Goal: Information Seeking & Learning: Learn about a topic

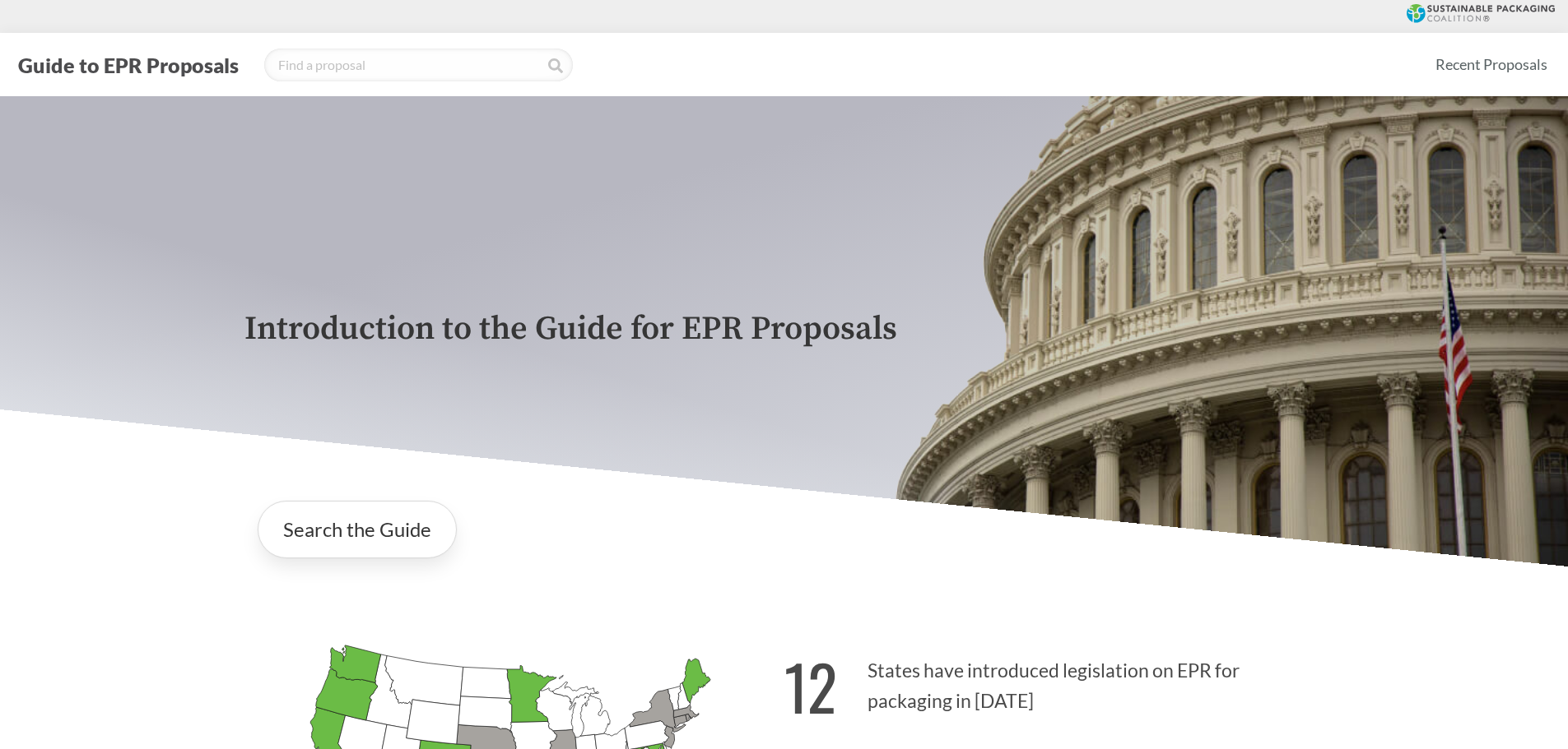
scroll to position [411, 0]
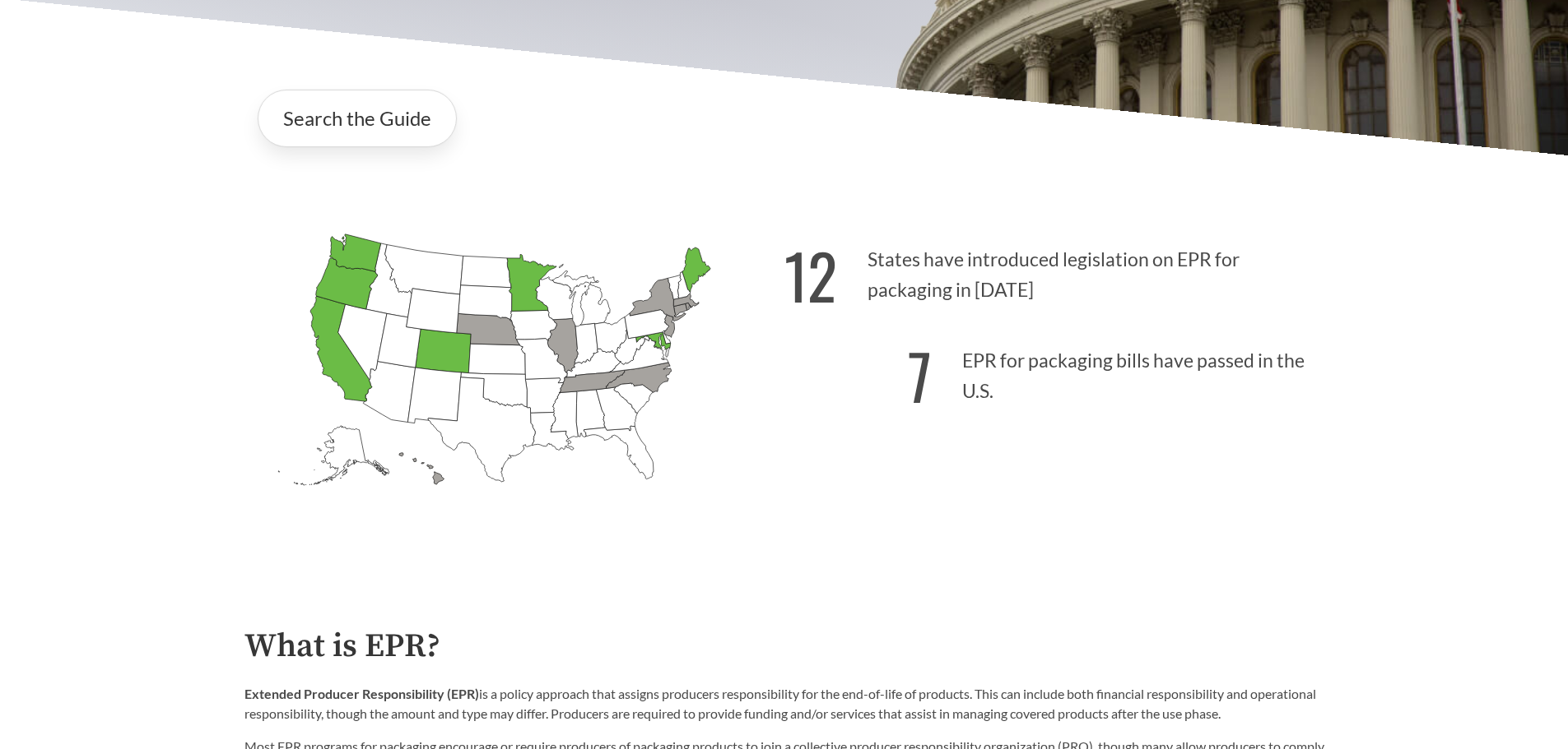
click at [691, 267] on icon "[US_STATE] Passed: 1" at bounding box center [695, 270] width 28 height 44
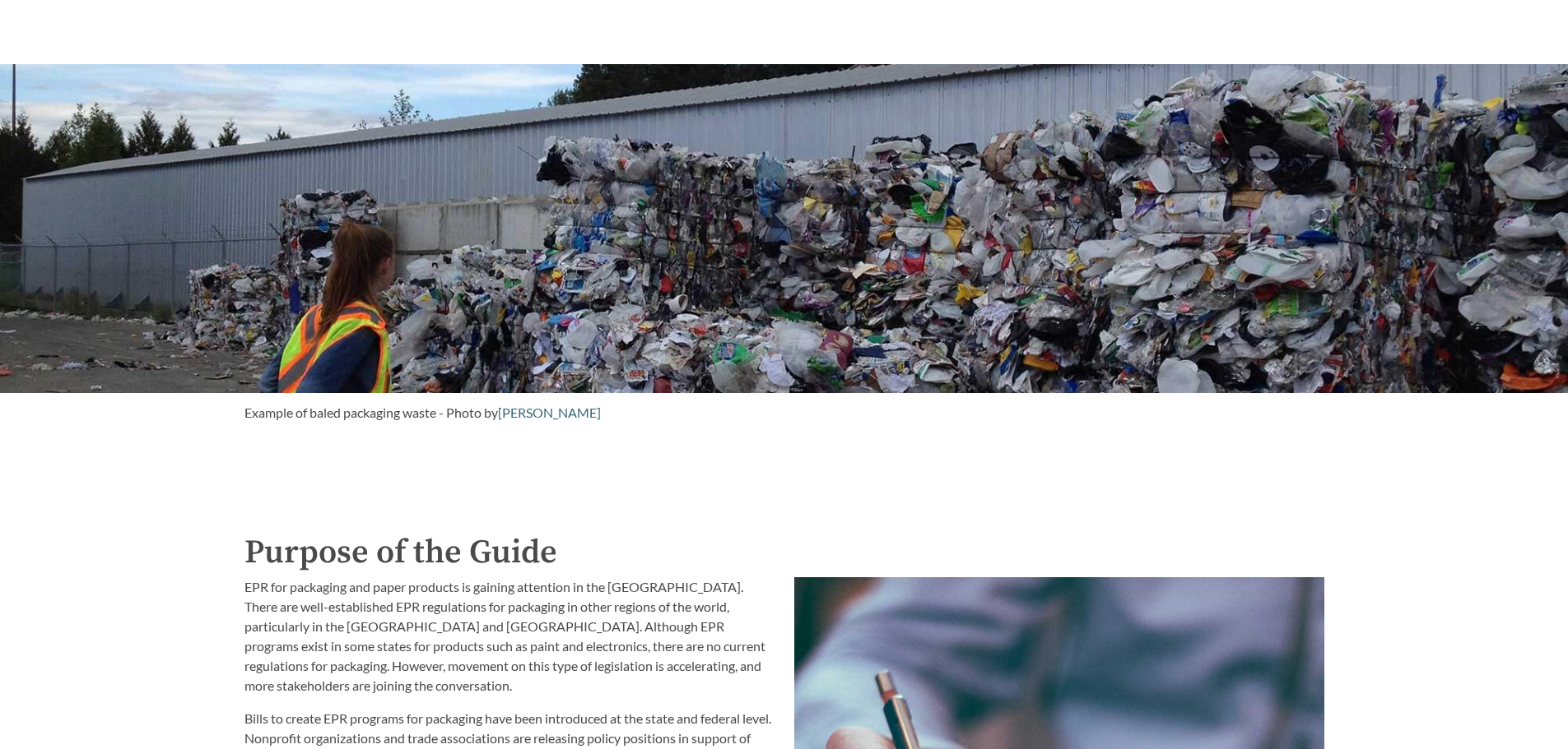
scroll to position [1646, 0]
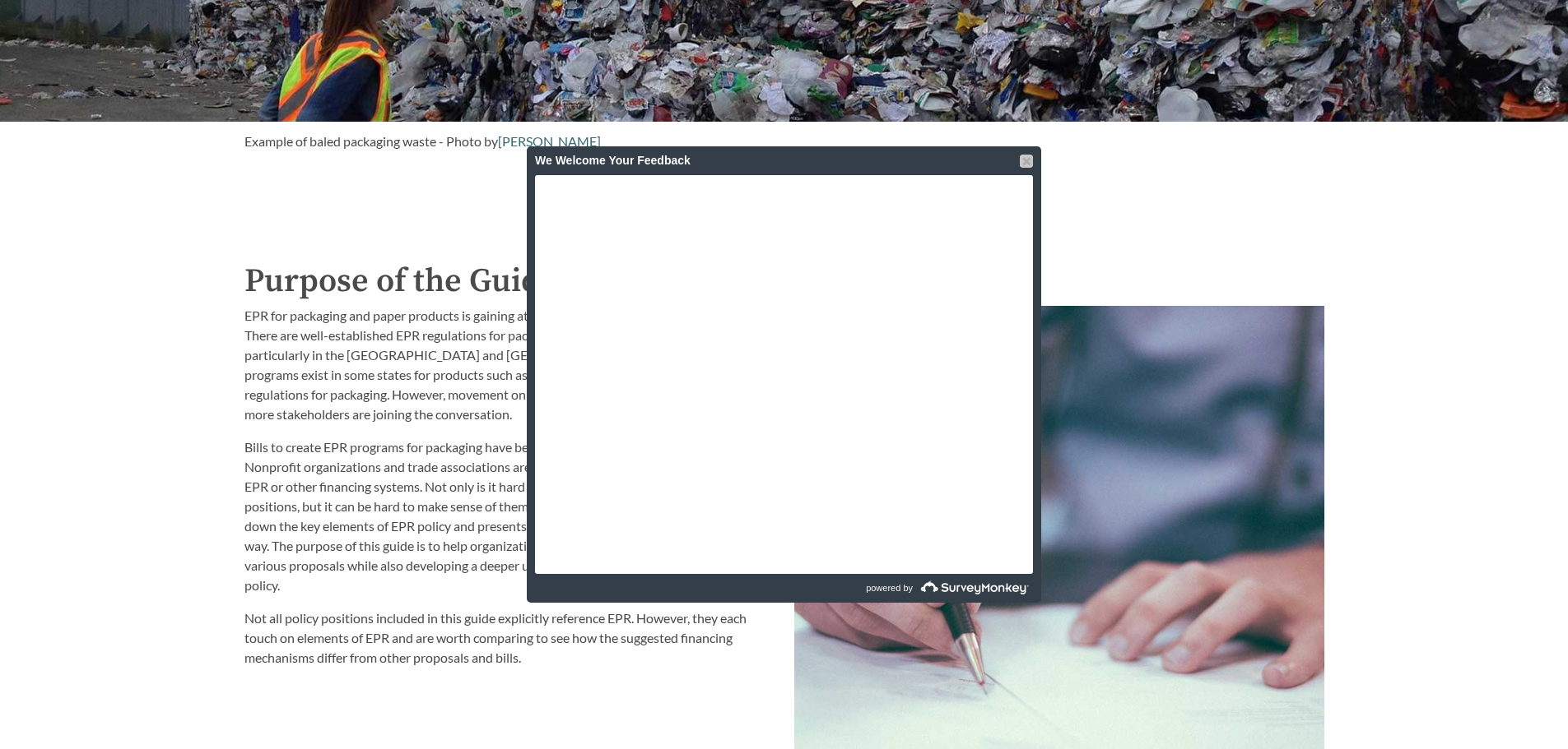
click at [1031, 159] on div at bounding box center [1026, 161] width 14 height 14
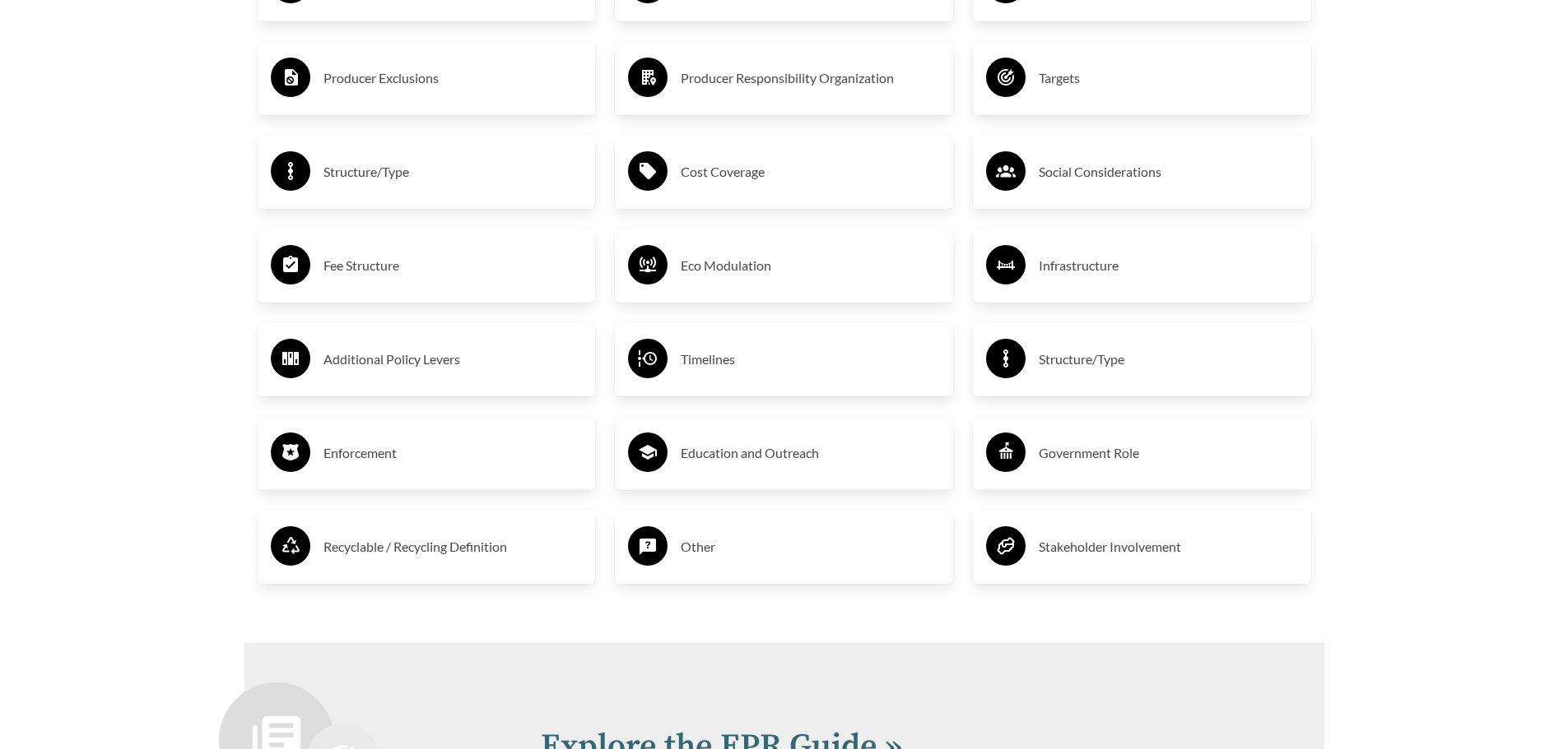
scroll to position [2632, 0]
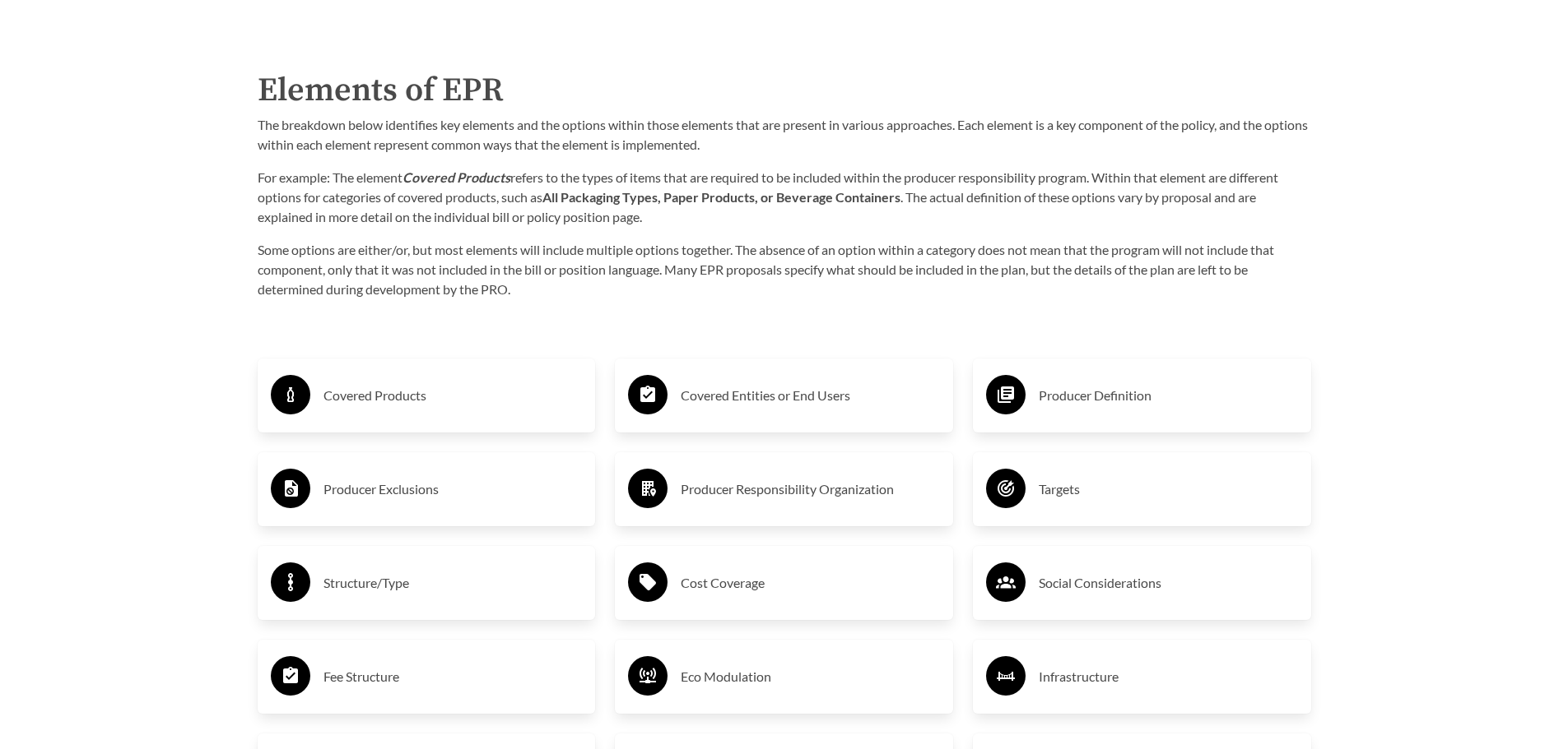
click at [364, 381] on div "Covered Products" at bounding box center [426, 395] width 312 height 47
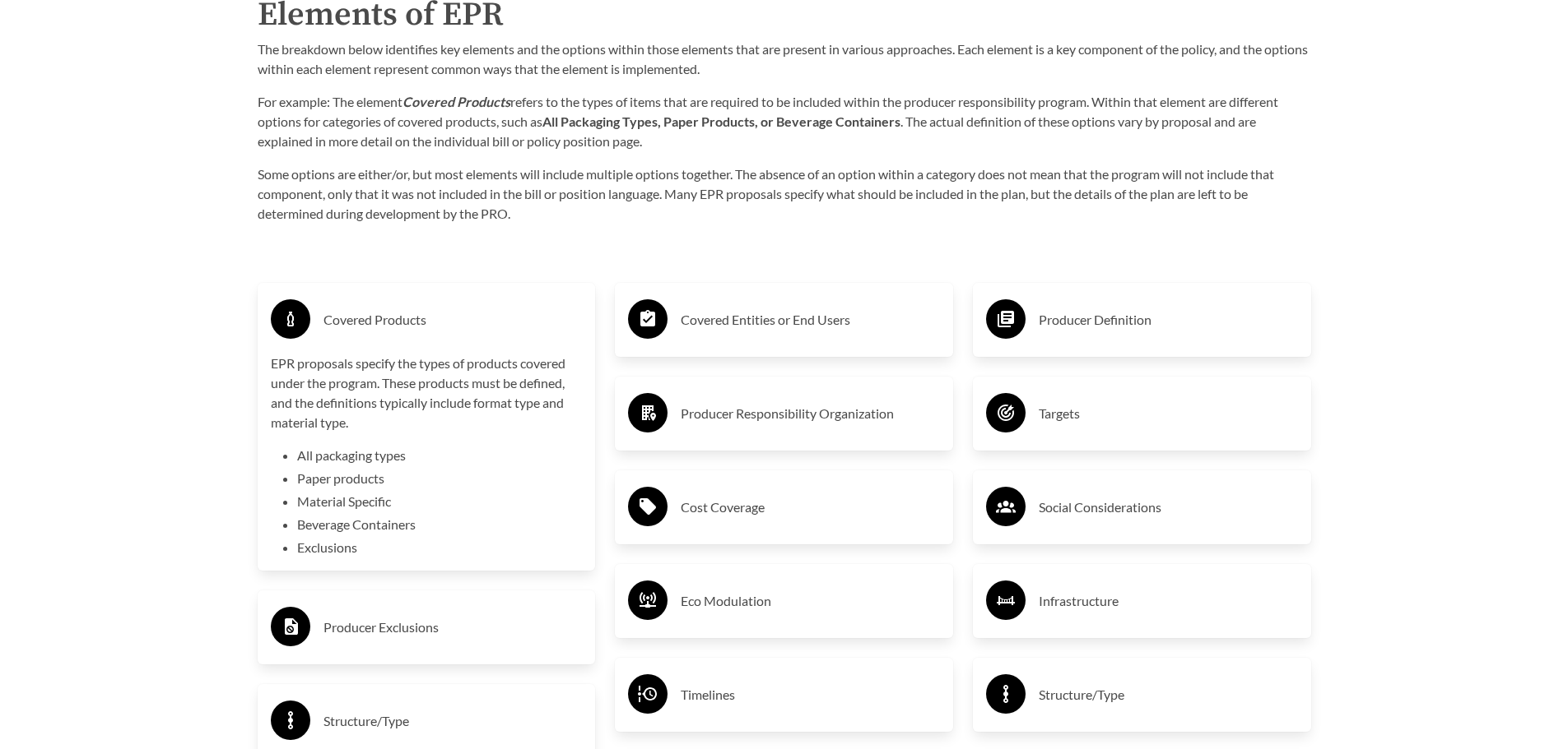
scroll to position [2797, 0]
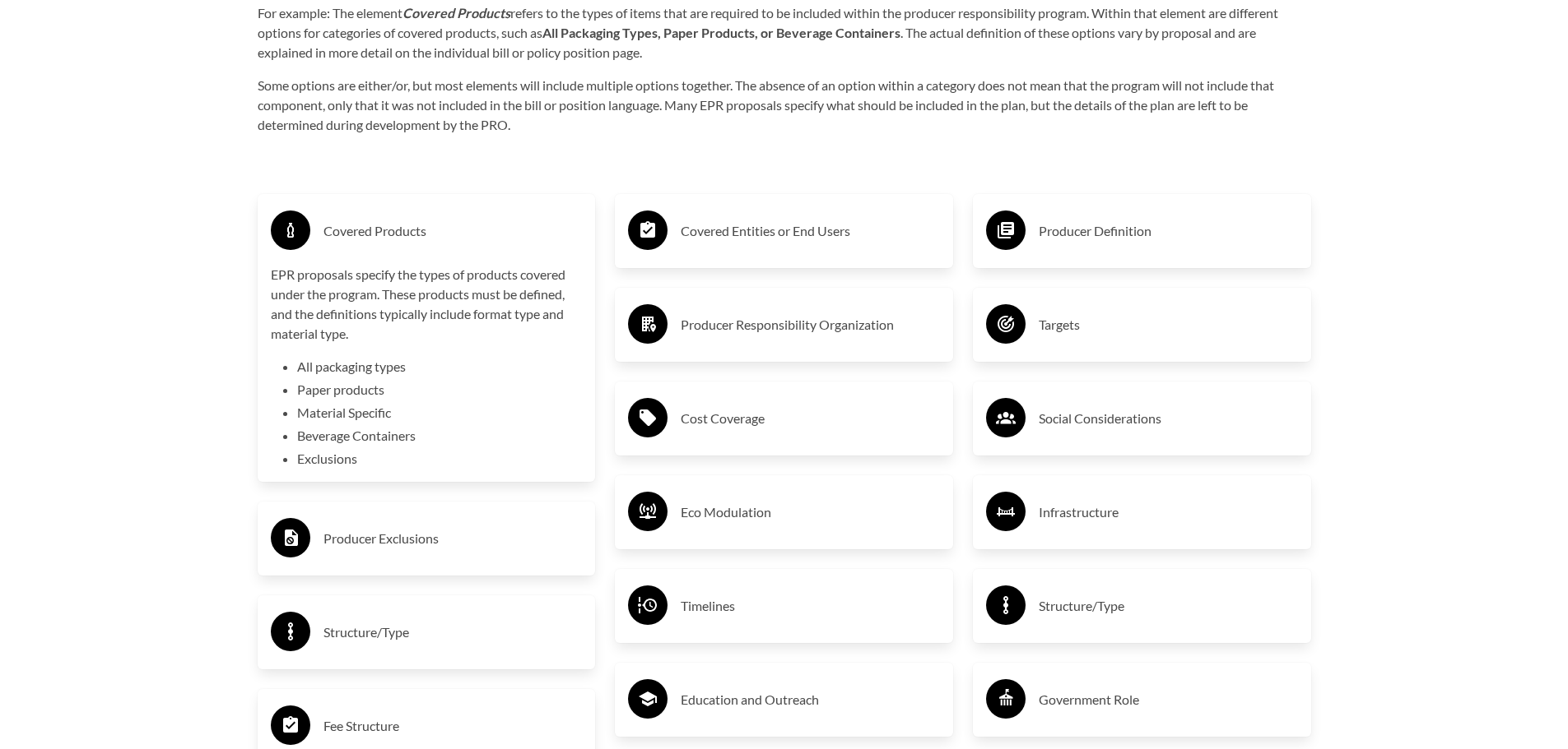
click at [818, 255] on div "Covered Entities or End Users" at bounding box center [783, 231] width 312 height 47
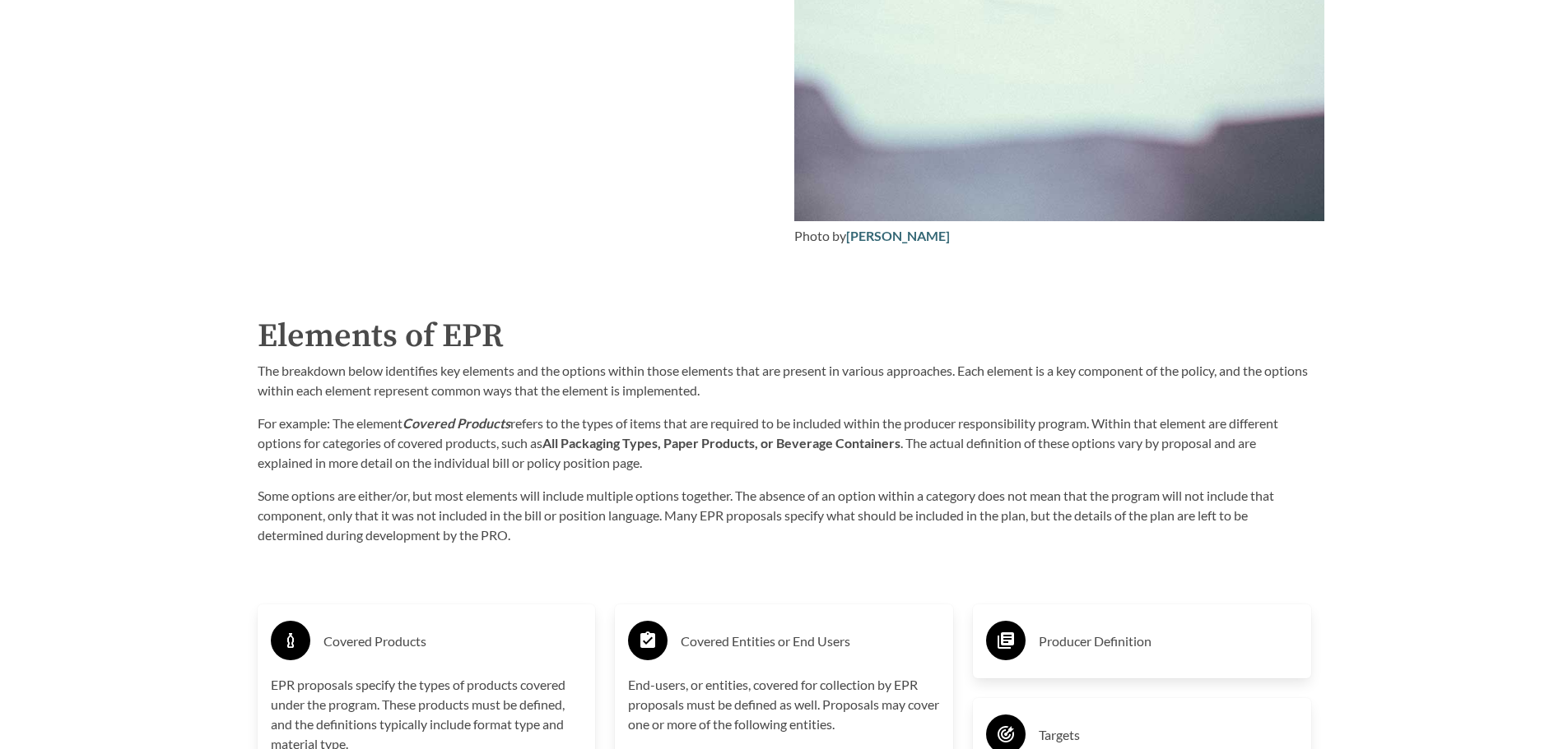
scroll to position [2715, 0]
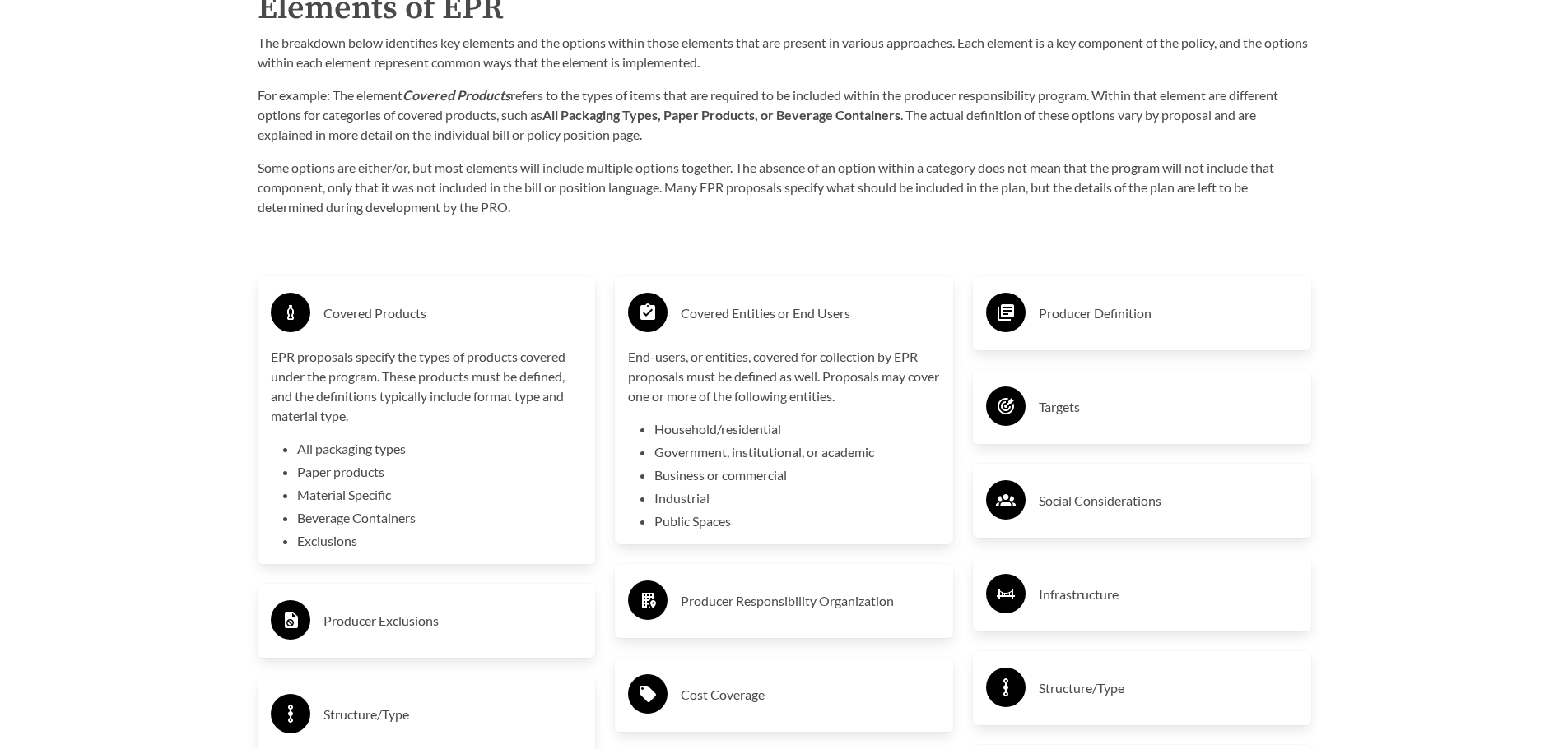
click at [753, 391] on p "End-users, or entities, covered for collection by EPR proposals must be defined…" at bounding box center [783, 376] width 312 height 59
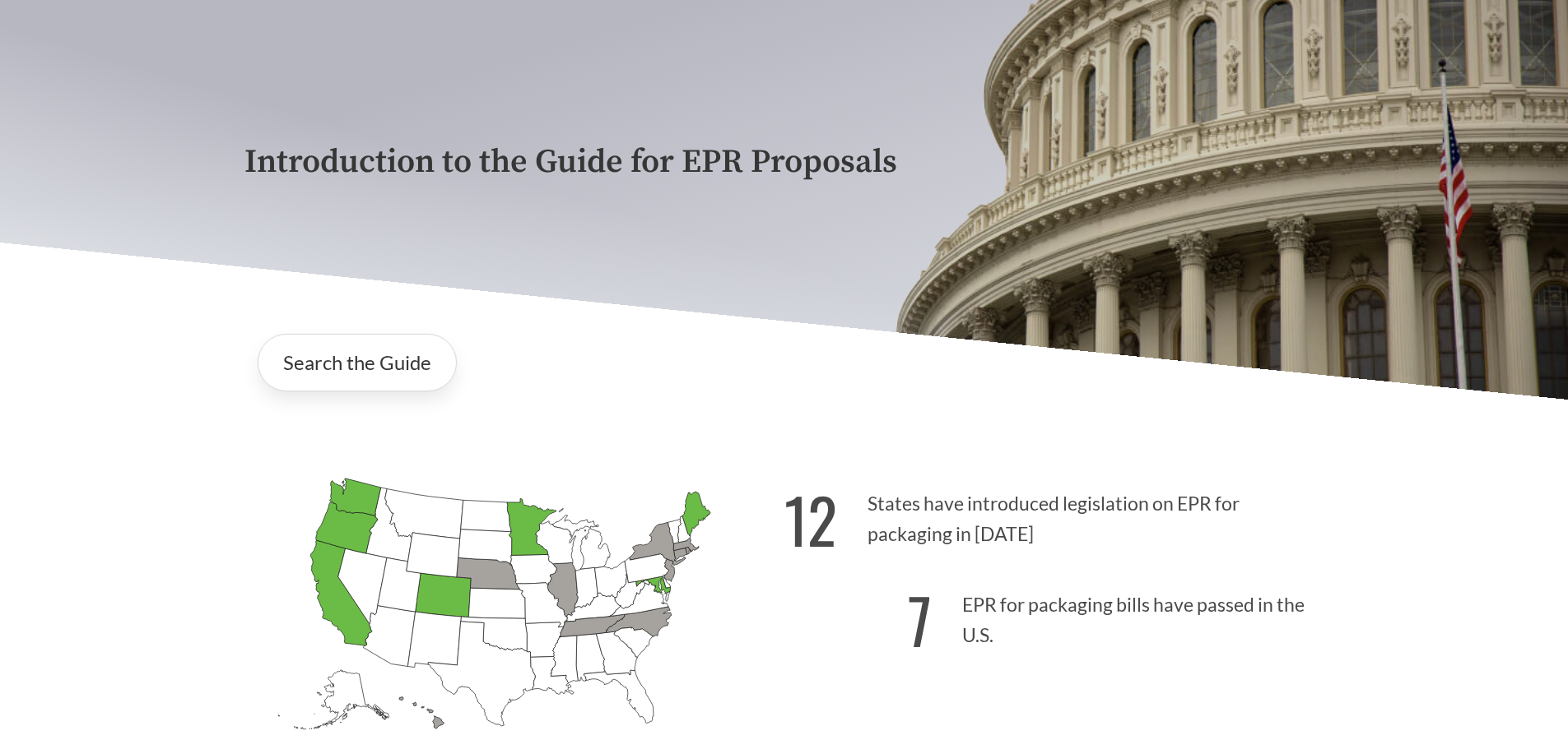
scroll to position [329, 0]
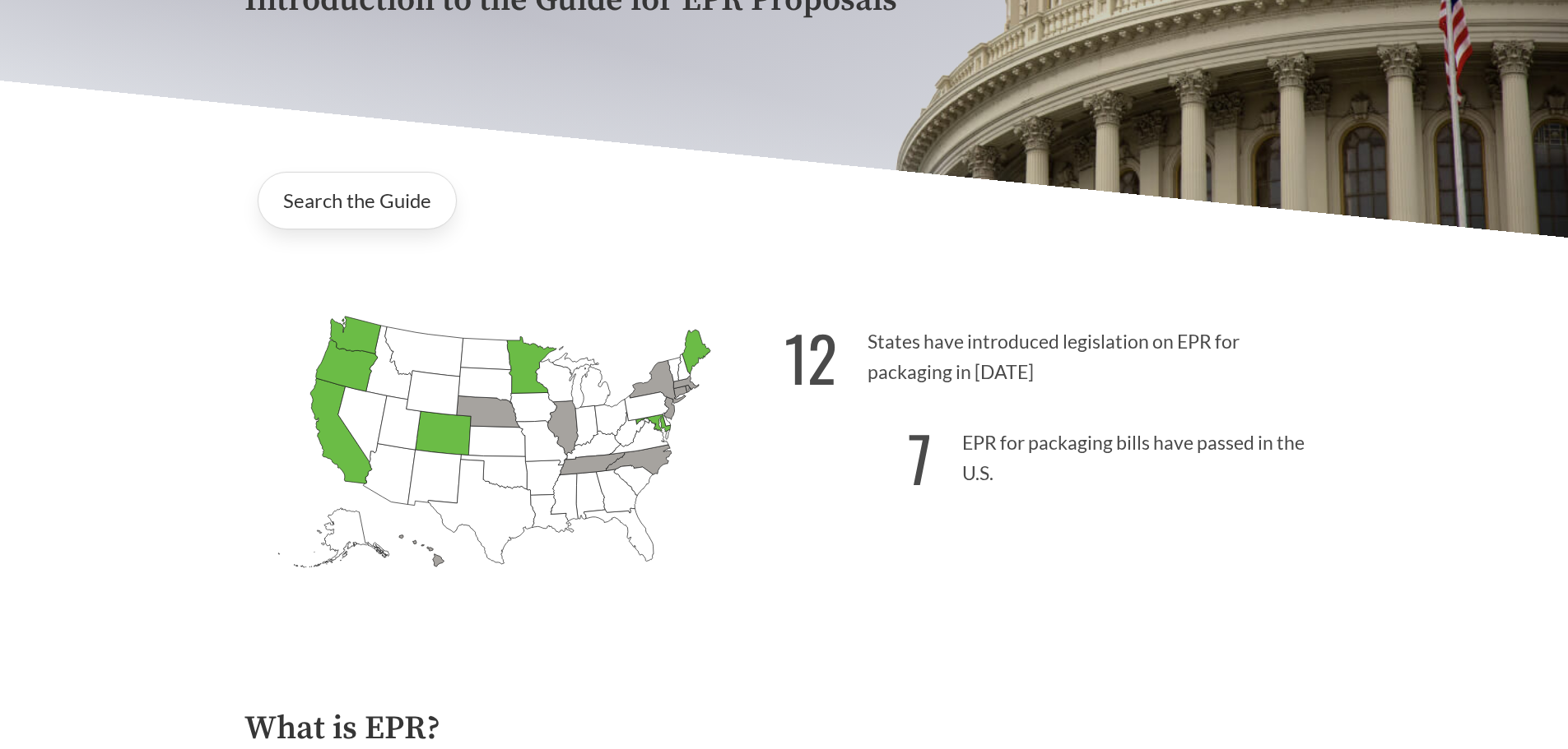
click at [700, 344] on icon "[US_STATE] Passed: 1" at bounding box center [695, 352] width 28 height 44
click at [383, 219] on link "Search the Guide" at bounding box center [357, 201] width 199 height 58
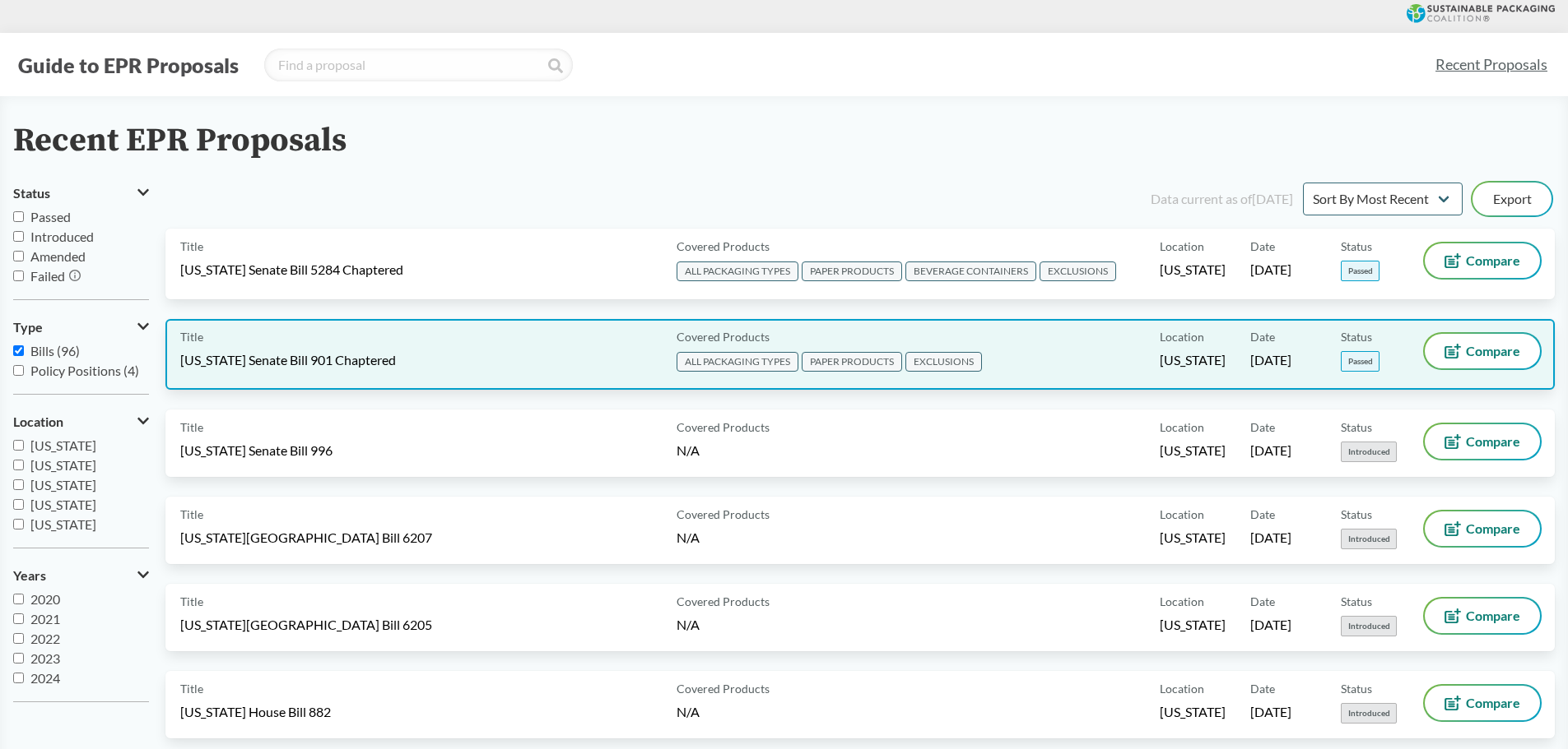
click at [352, 364] on span "[US_STATE] Senate Bill 901 Chaptered" at bounding box center [288, 360] width 215 height 18
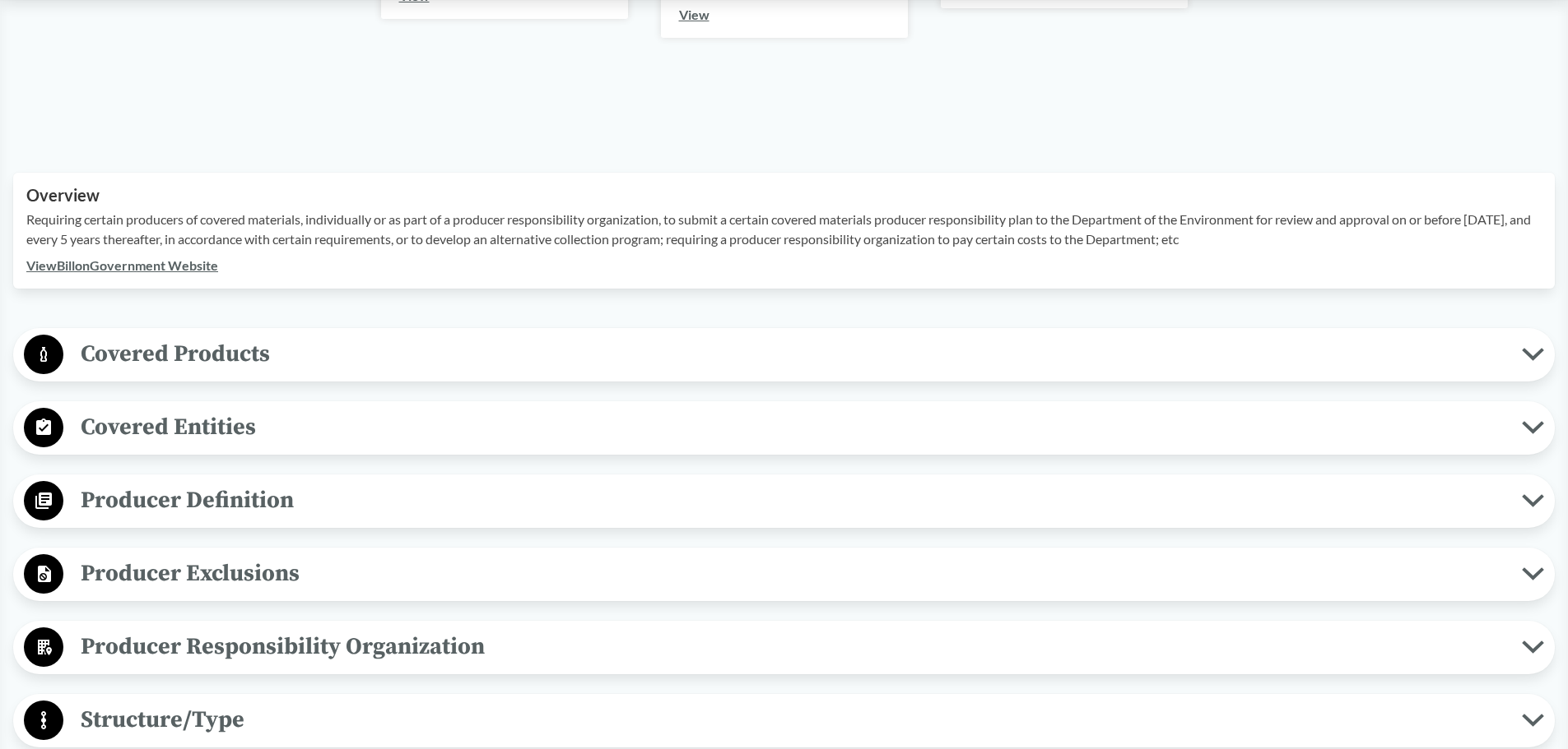
scroll to position [411, 0]
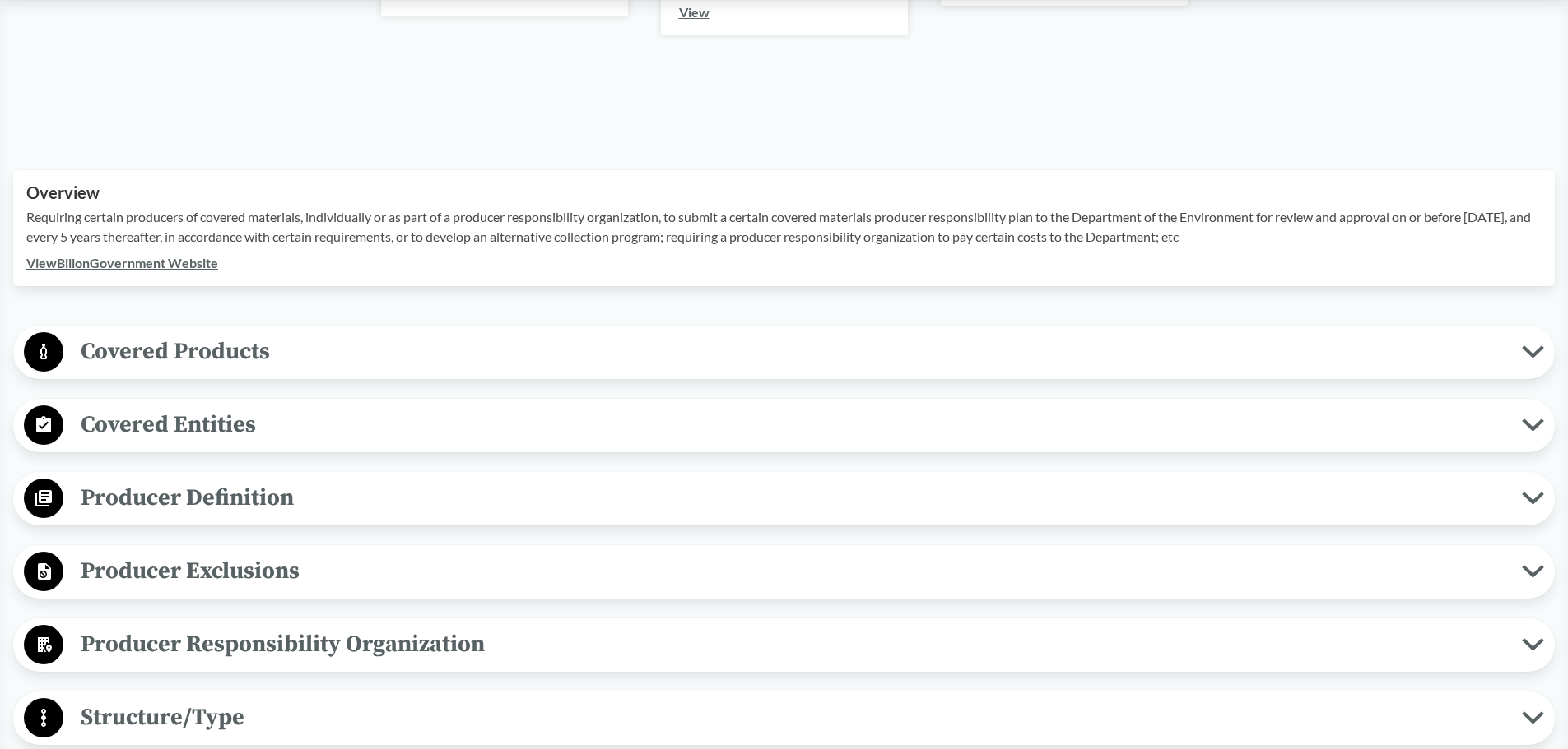
click at [103, 332] on button "Covered Products" at bounding box center [784, 351] width 1529 height 42
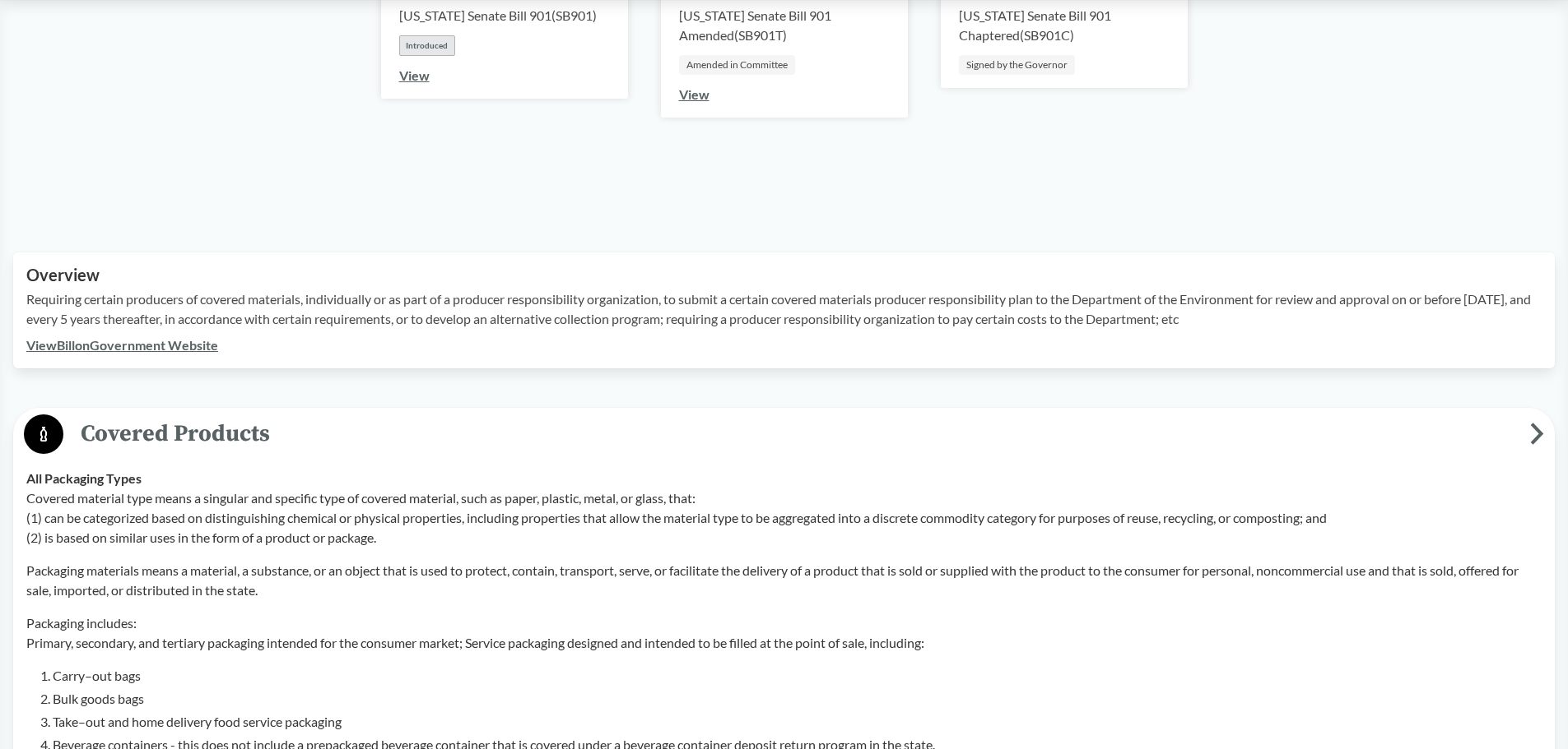
scroll to position [0, 0]
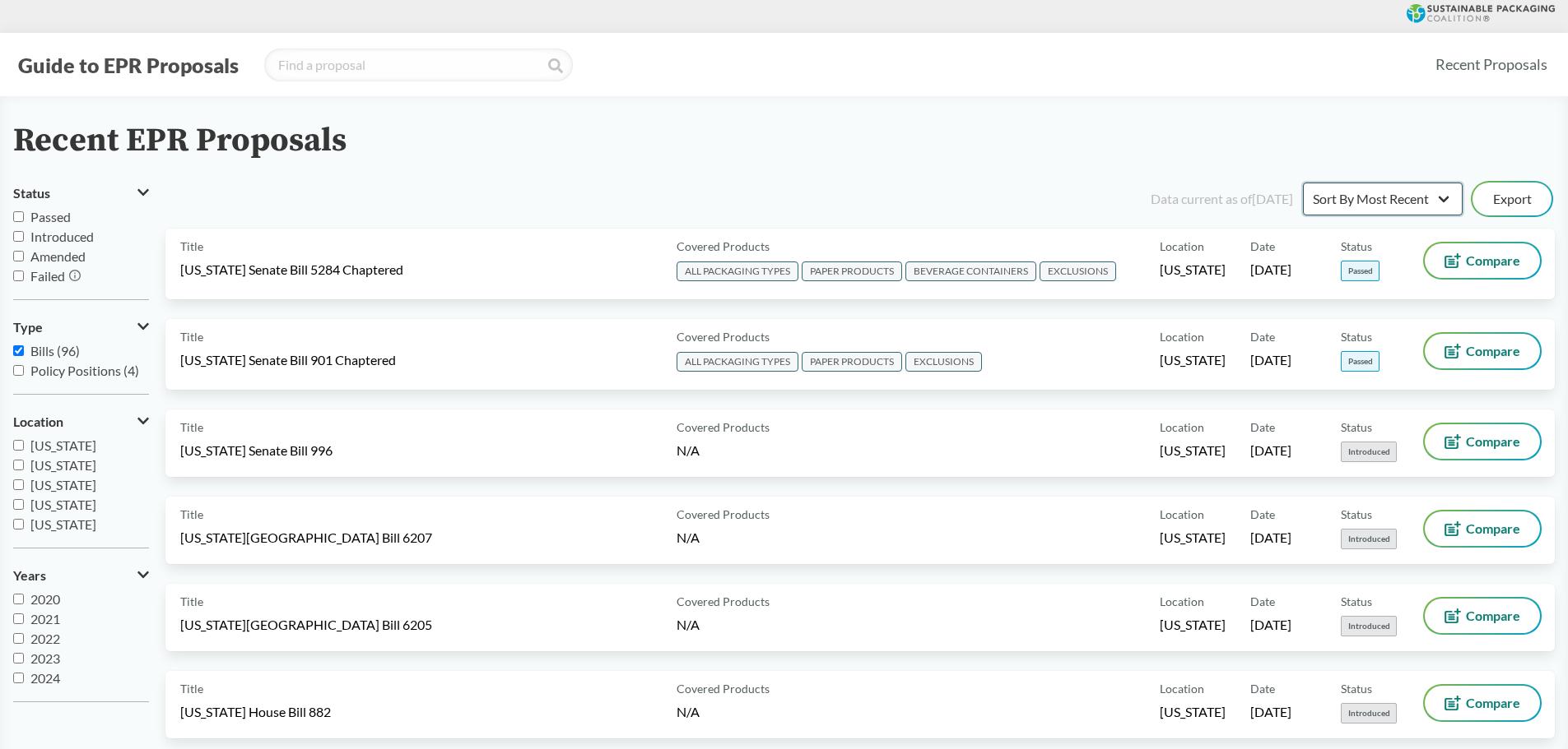
click at [1395, 200] on select "Sort By Most Recent Sort By Status" at bounding box center [1382, 199] width 159 height 33
select select "Sort By Status"
click at [1302, 182] on select "Sort By Most Recent Sort By Status" at bounding box center [1382, 199] width 159 height 33
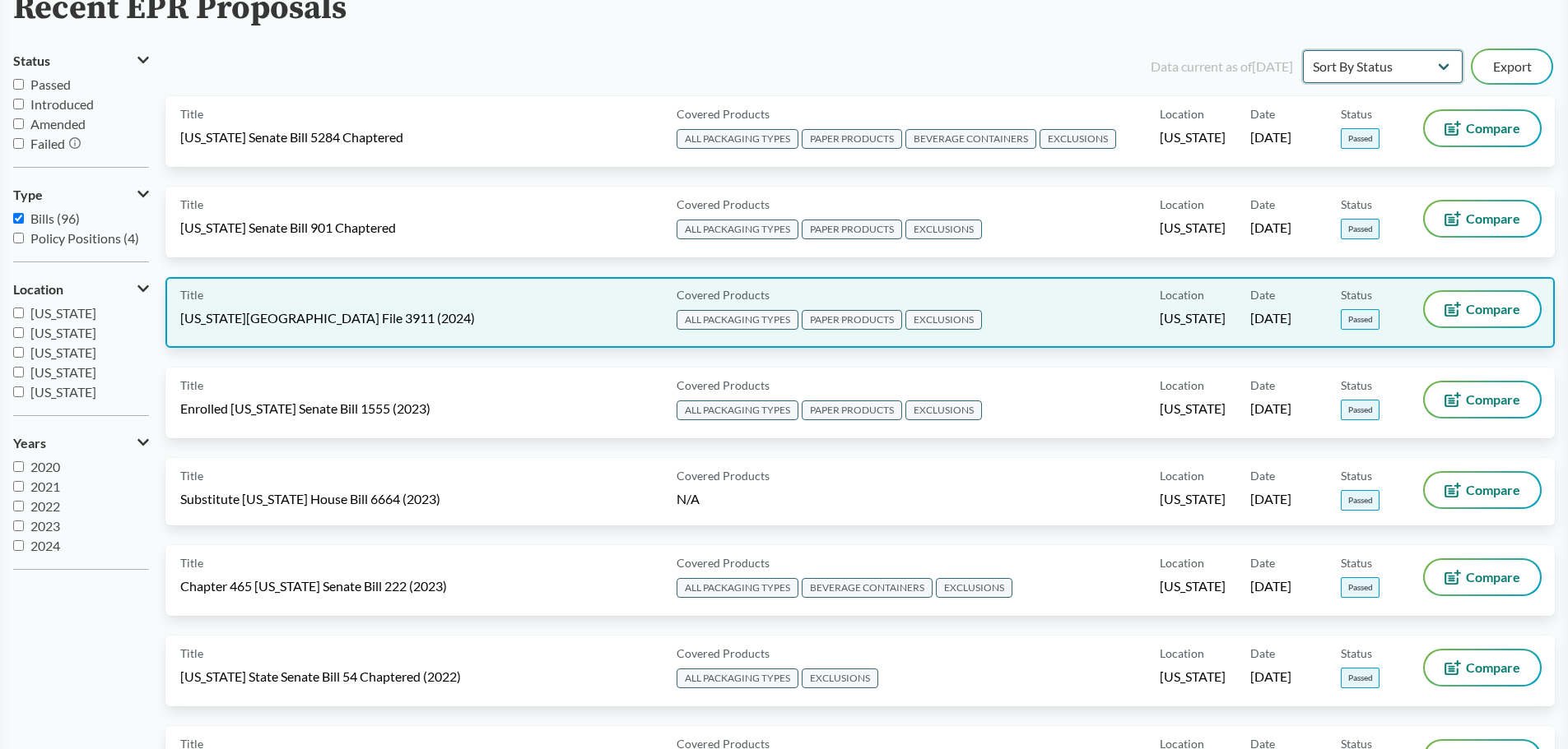
scroll to position [164, 0]
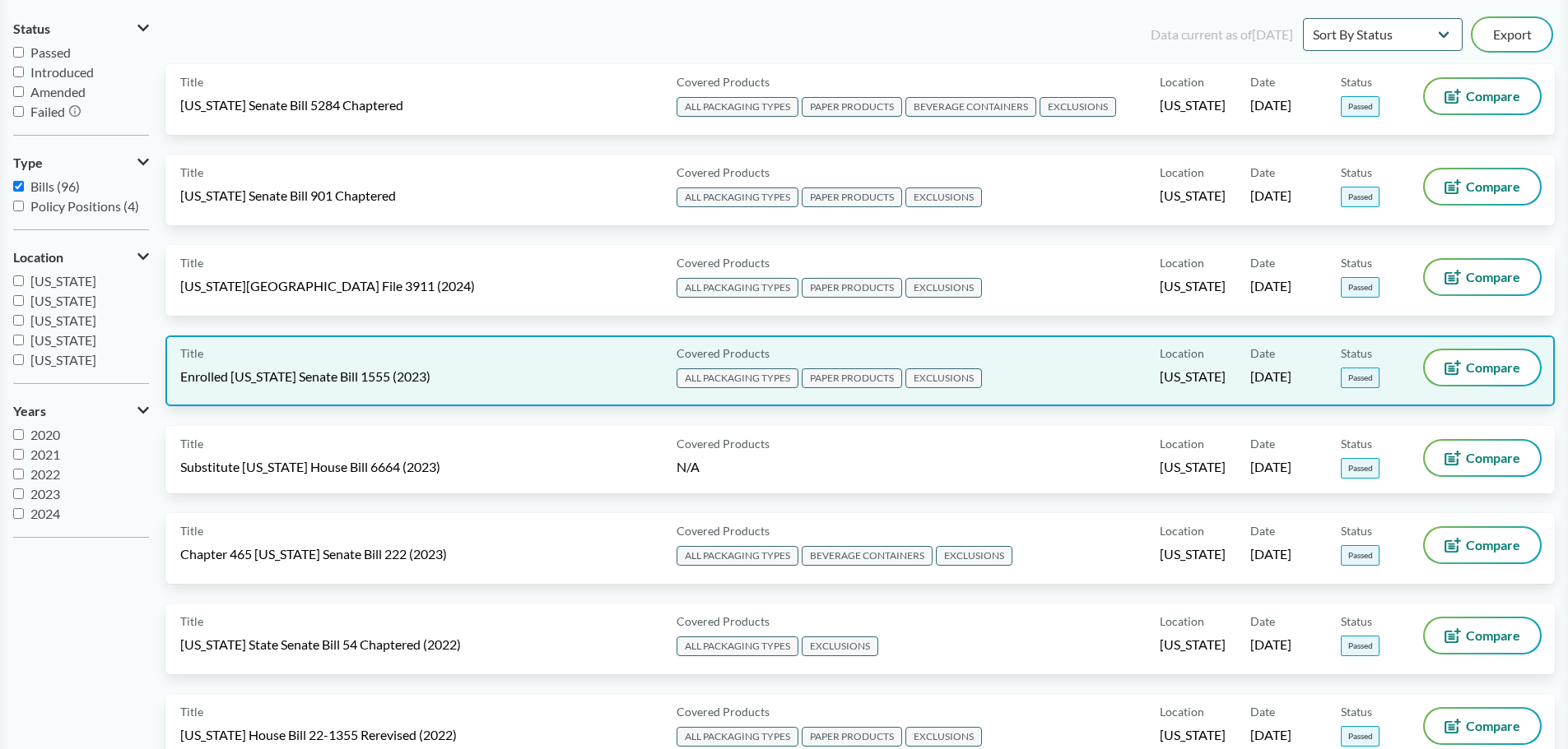
click at [351, 364] on div "Title Enrolled [US_STATE] Senate Bill 1555 (2023)" at bounding box center [425, 371] width 490 height 42
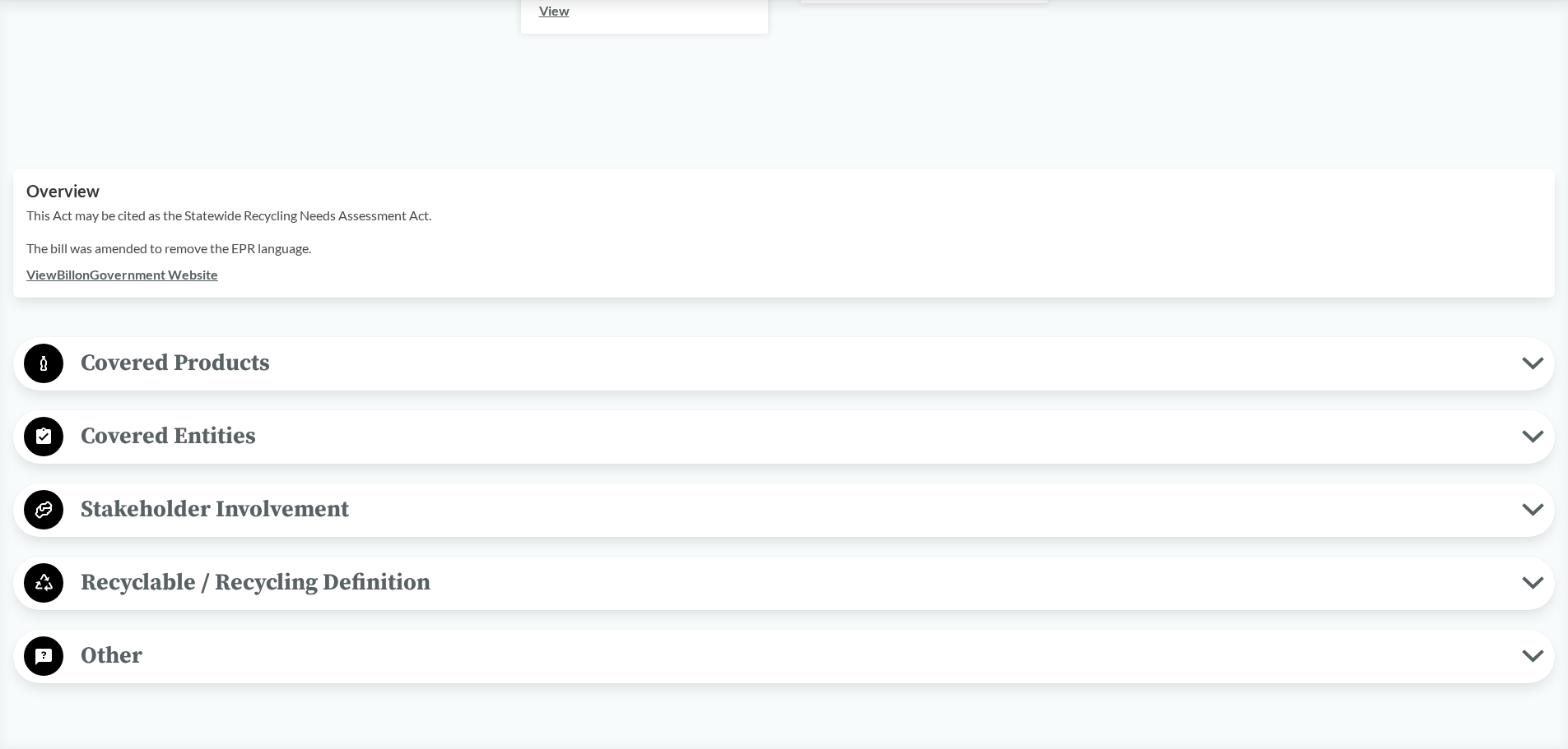
scroll to position [411, 0]
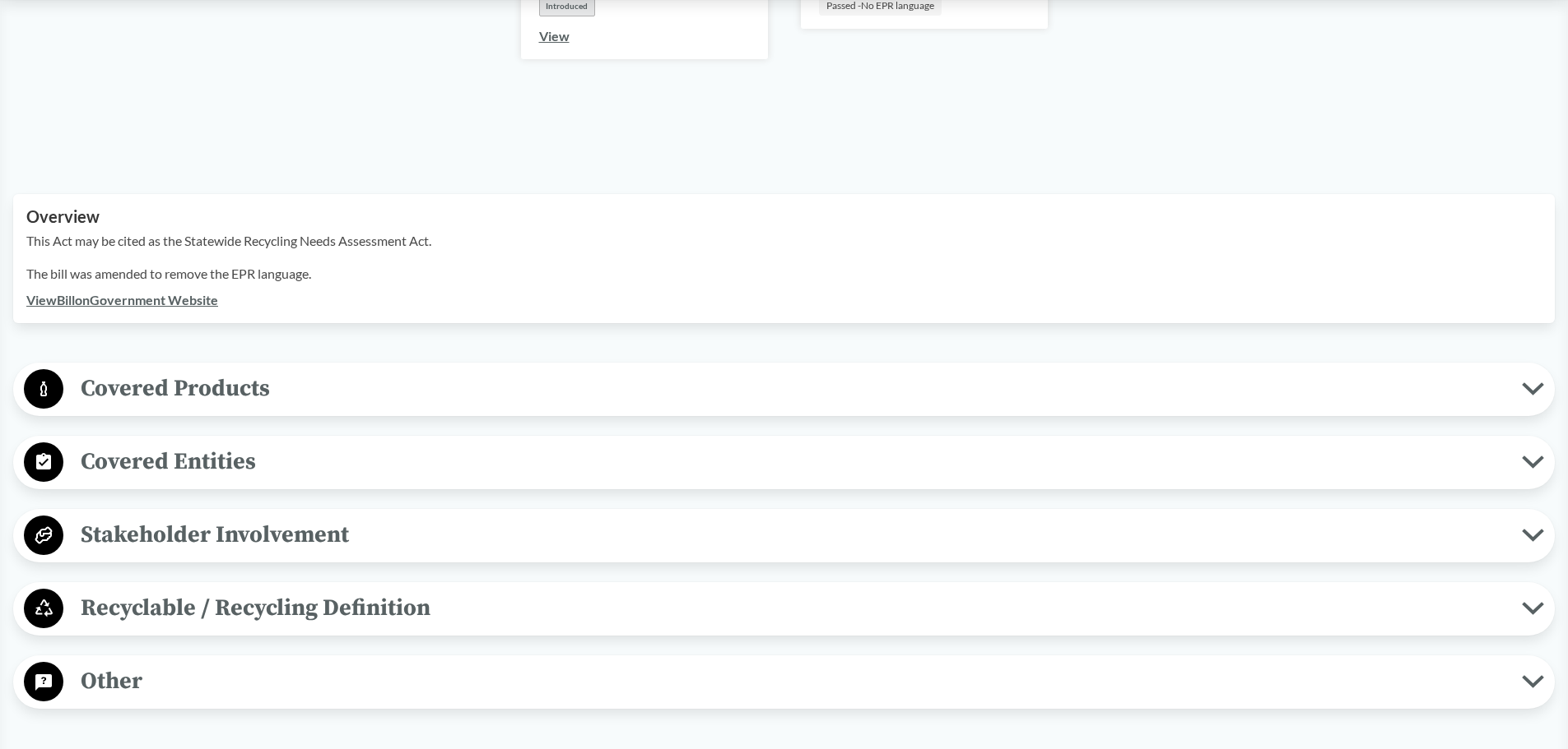
click at [356, 371] on span "Covered Products" at bounding box center [793, 389] width 1458 height 37
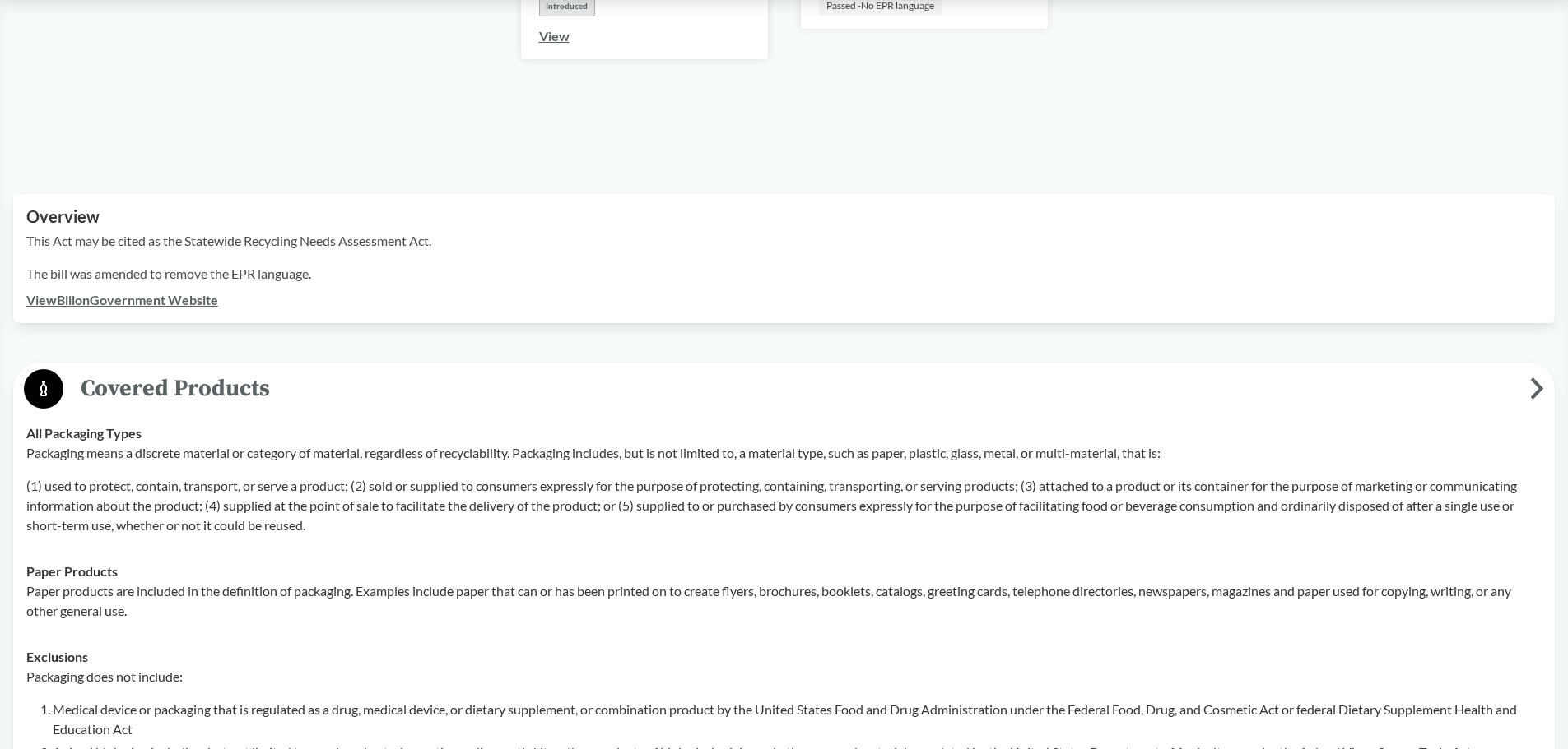
click at [356, 371] on span "Covered Products" at bounding box center [797, 389] width 1467 height 37
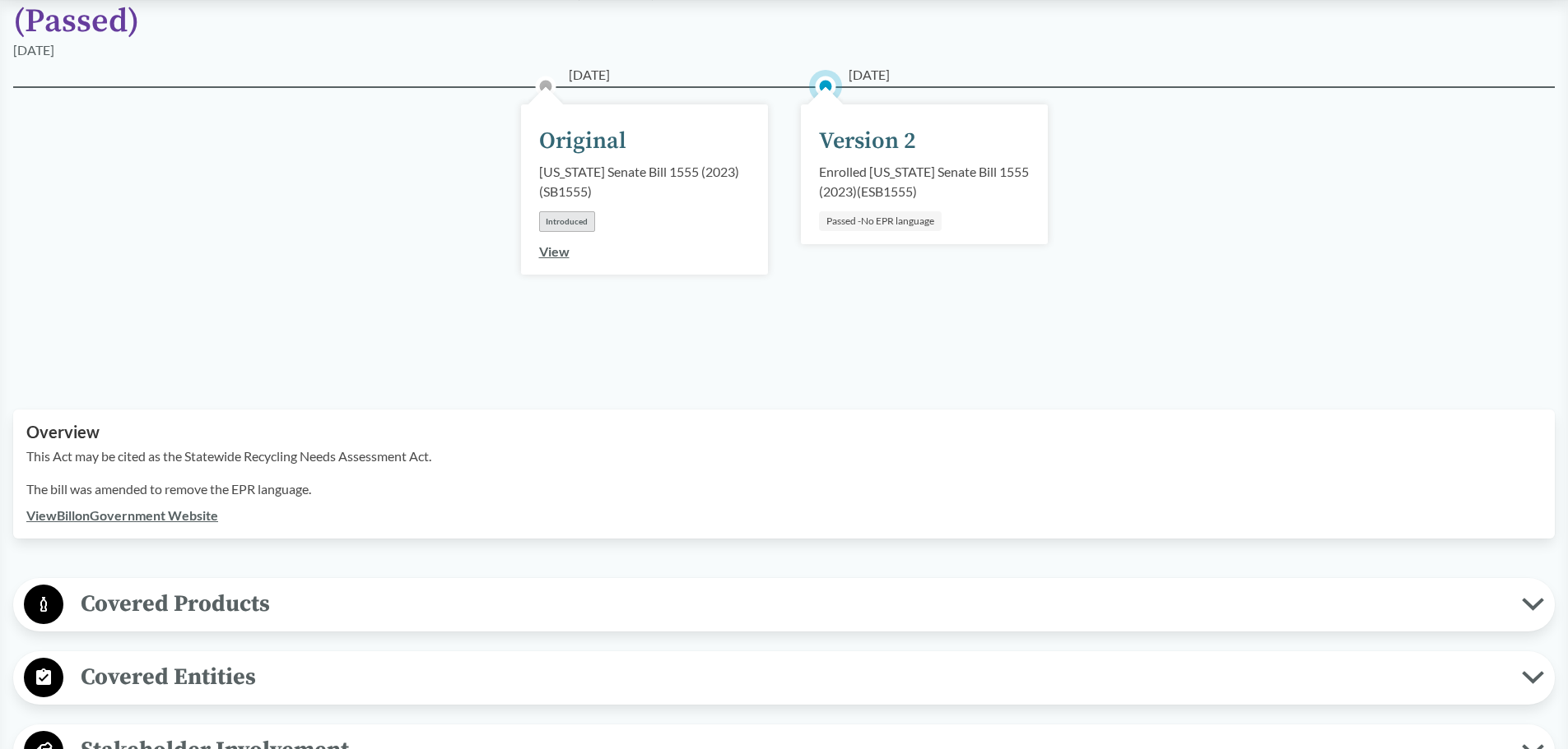
scroll to position [0, 0]
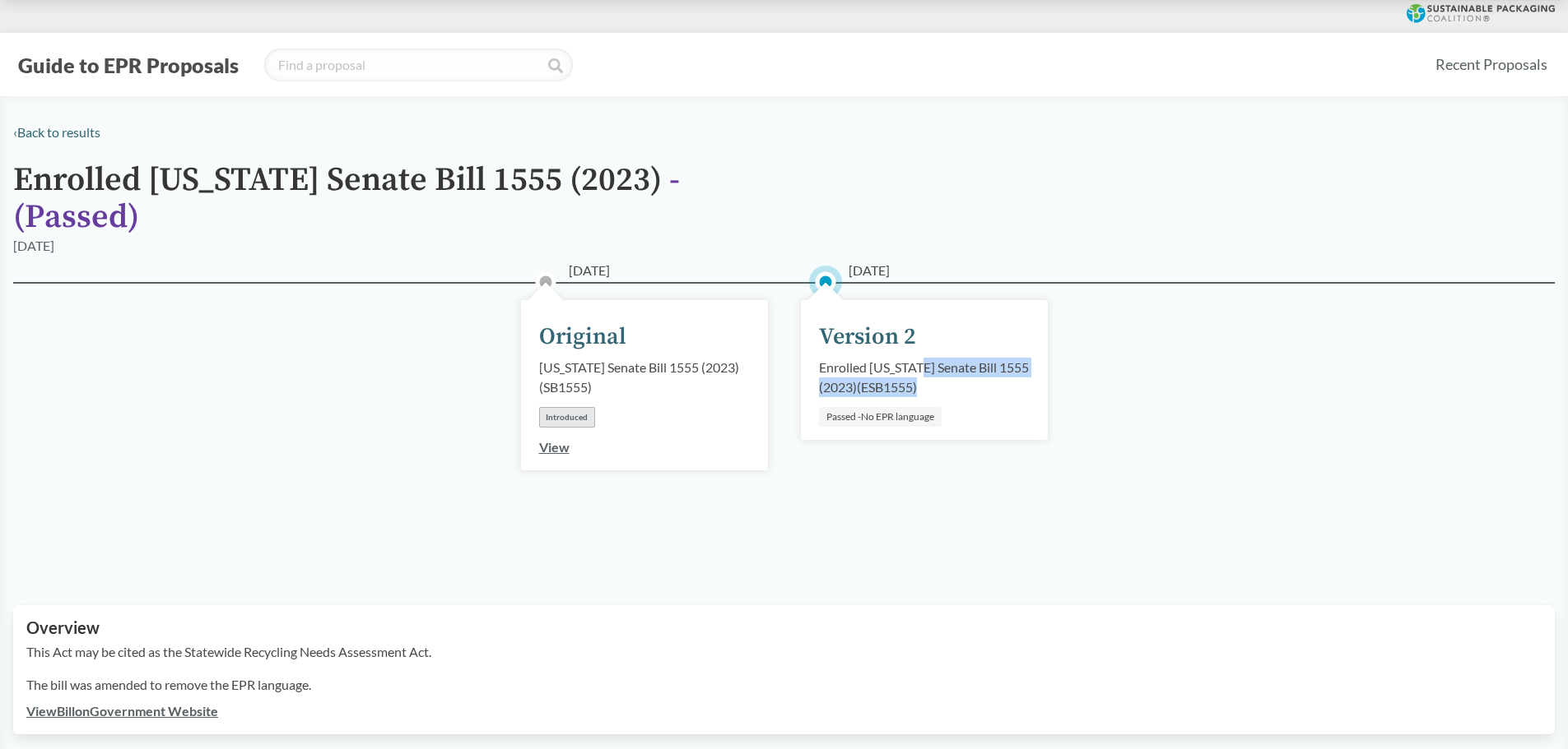
drag, startPoint x: 908, startPoint y: 345, endPoint x: 1031, endPoint y: 367, distance: 125.0
click at [1031, 367] on div "[DATE] Version 2 Enrolled [US_STATE] Senate Bill 1555 (2023) ( ESB1555 ) Passed…" at bounding box center [924, 370] width 247 height 140
click at [944, 512] on div "[DATE] Original [US_STATE] Senate Bill 1555 (2023) ( SB1555 ) Introduced View […" at bounding box center [784, 424] width 1541 height 284
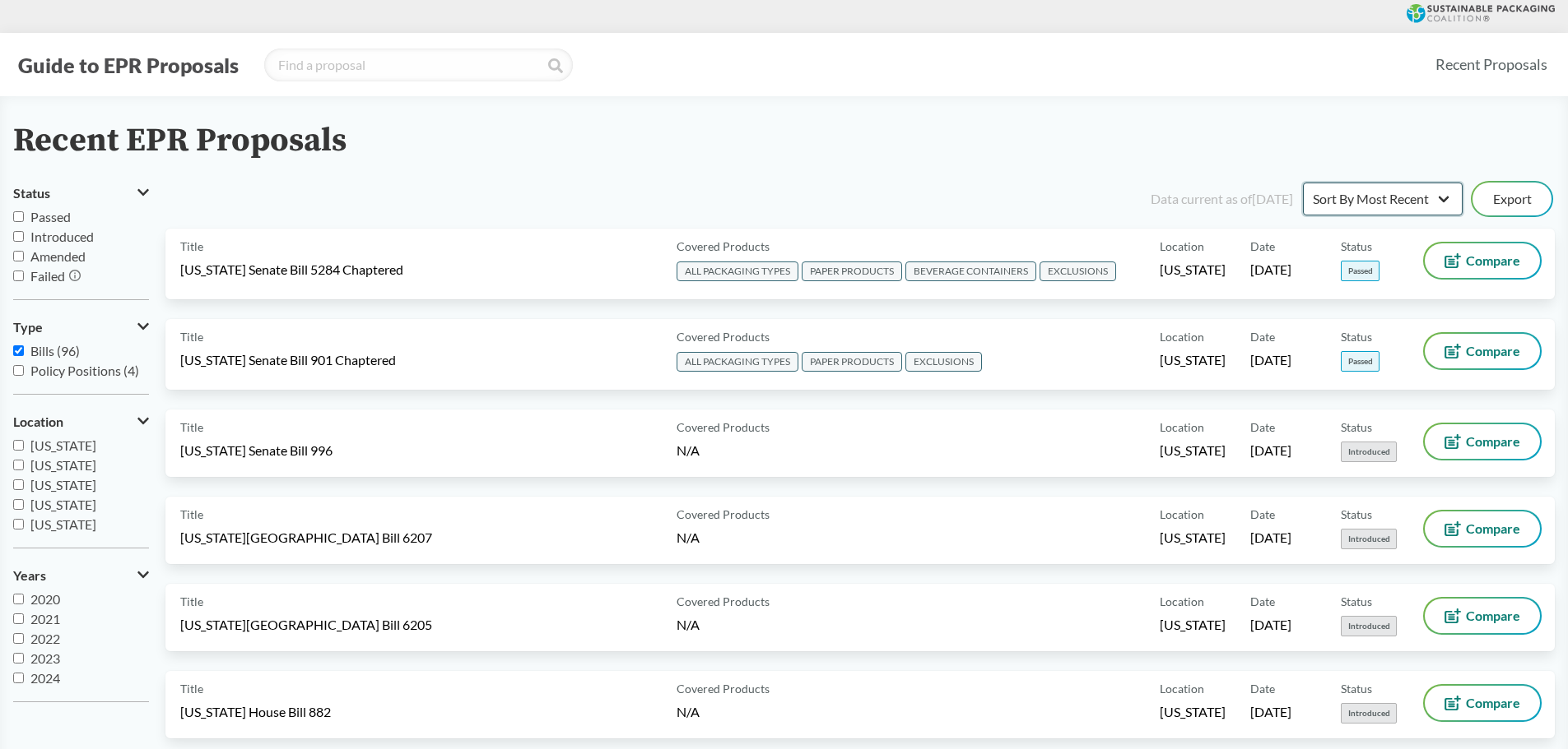
click at [1340, 196] on select "Sort By Most Recent Sort By Status" at bounding box center [1382, 199] width 159 height 33
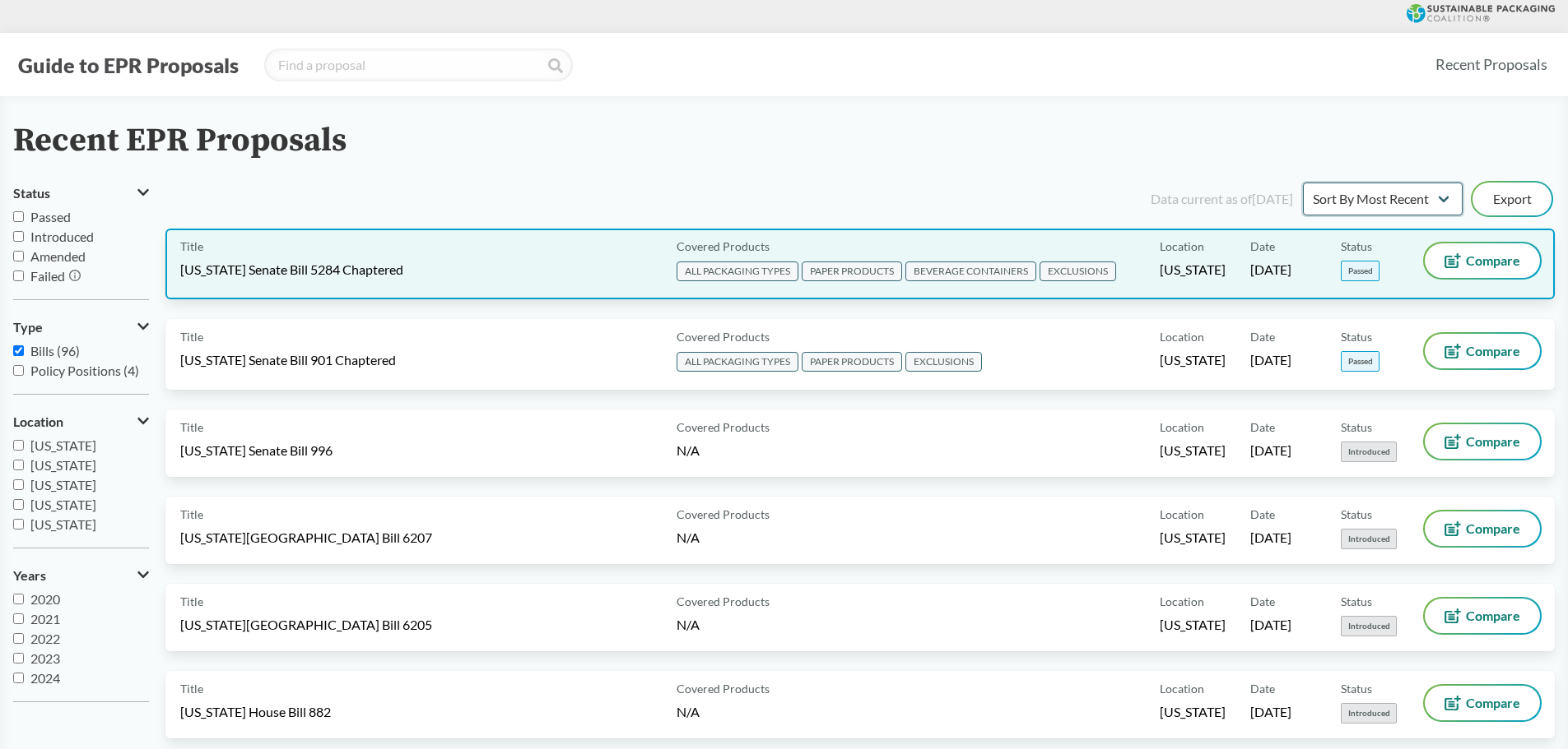
select select "Sort By Status"
click at [1302, 182] on select "Sort By Most Recent Sort By Status" at bounding box center [1382, 199] width 159 height 33
